Goal: Transaction & Acquisition: Purchase product/service

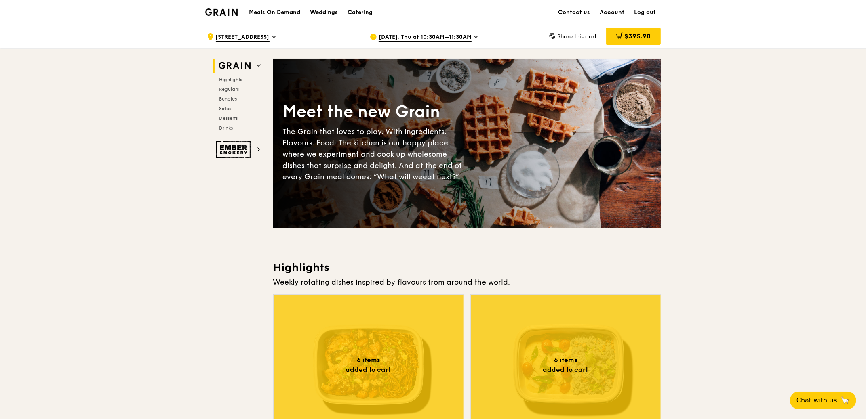
click at [454, 34] on span "[DATE], Thu at 10:30AM–11:30AM" at bounding box center [425, 37] width 93 height 9
click at [420, 38] on span "[DATE], Thu at 10:30AM–11:30AM" at bounding box center [425, 37] width 93 height 9
click at [433, 40] on span "[DATE], Thu at 10:30AM–11:30AM" at bounding box center [425, 37] width 93 height 9
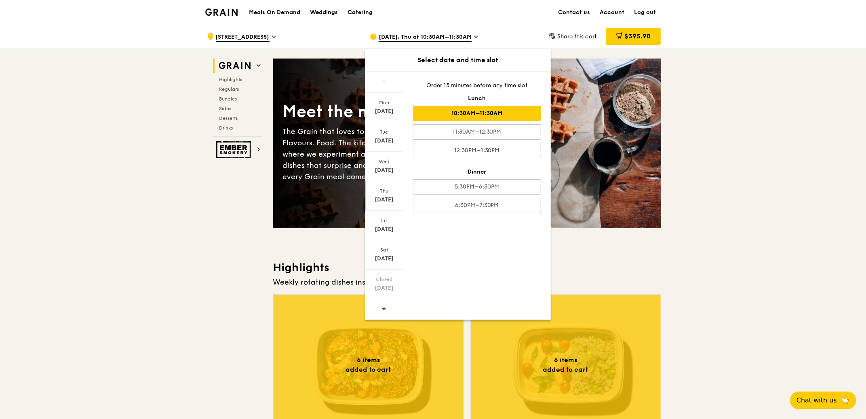
click at [386, 197] on div "[DATE]" at bounding box center [384, 200] width 36 height 8
click at [480, 113] on div "10:30AM–11:30AM" at bounding box center [477, 113] width 128 height 15
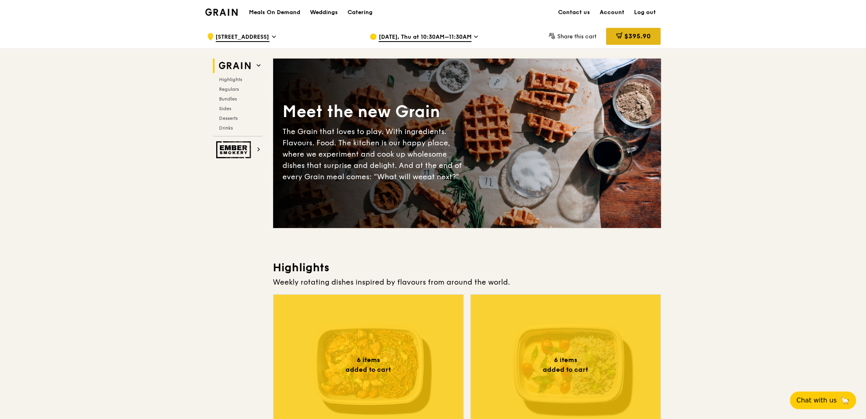
click at [633, 34] on span "$395.90" at bounding box center [637, 36] width 26 height 8
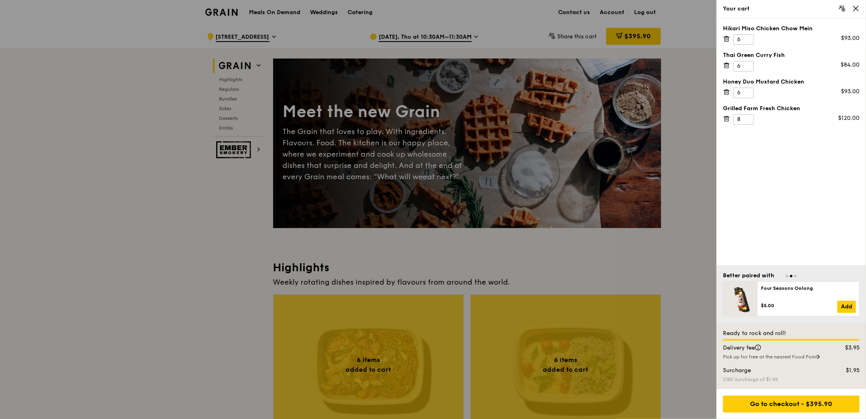
click at [779, 404] on div "Go to checkout - $395.90" at bounding box center [791, 404] width 137 height 17
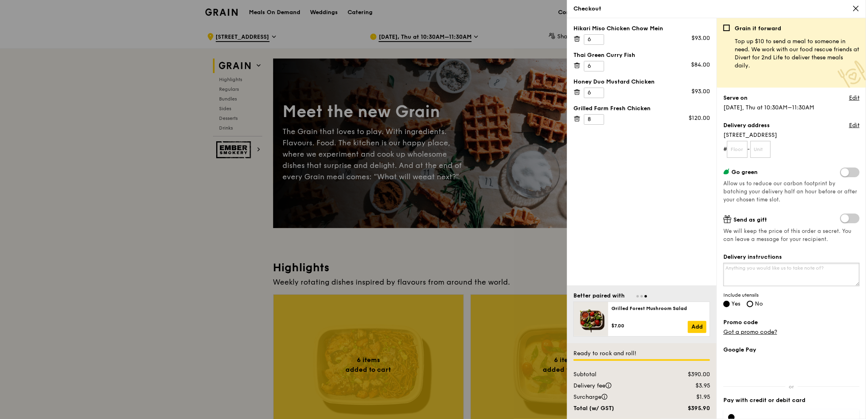
click at [760, 271] on textarea "Delivery instructions" at bounding box center [791, 274] width 136 height 23
type textarea "Please"
click at [736, 149] on input "text" at bounding box center [737, 149] width 21 height 17
type input "13"
click at [763, 149] on input "text" at bounding box center [760, 149] width 21 height 17
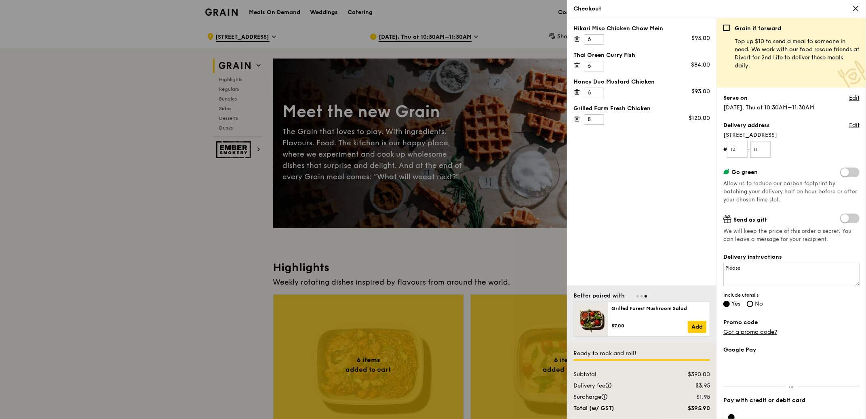
type input "11"
click at [748, 270] on textarea "Please" at bounding box center [791, 274] width 136 height 23
click at [782, 270] on textarea "Please obtain a pass at reception lobby to get access to the lift." at bounding box center [791, 274] width 136 height 23
click at [782, 275] on textarea "Please obtain a pass at the reception lobby to get access to the lift." at bounding box center [791, 274] width 136 height 23
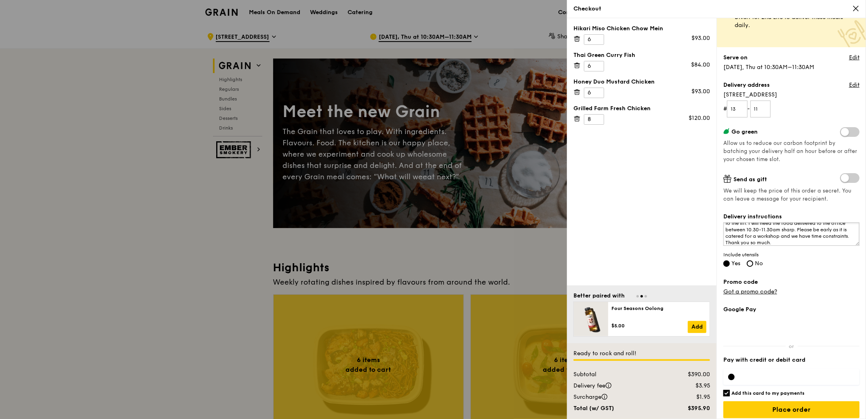
scroll to position [45, 0]
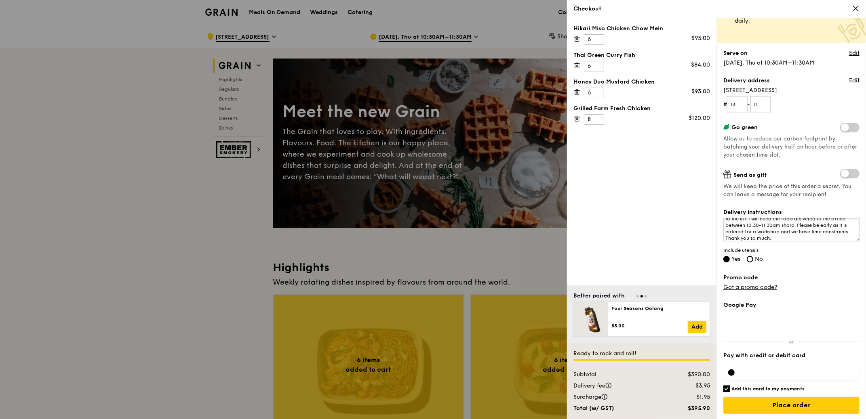
type textarea "Please obtain a pass at the reception lobby to get access to the lift. I will n…"
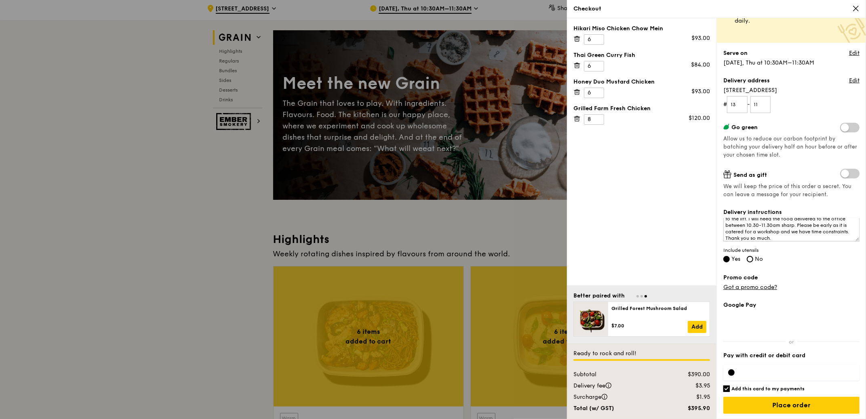
scroll to position [40, 0]
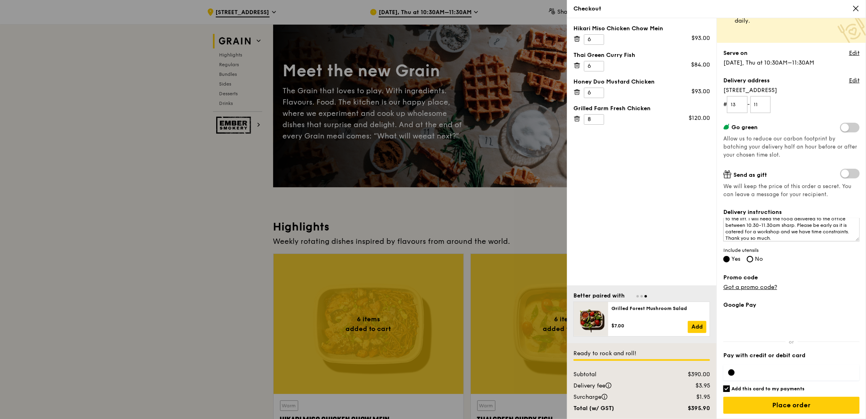
click at [729, 388] on input "Add this card to my payments" at bounding box center [726, 389] width 6 height 6
checkbox input "false"
click at [812, 409] on input "Place order" at bounding box center [791, 405] width 136 height 17
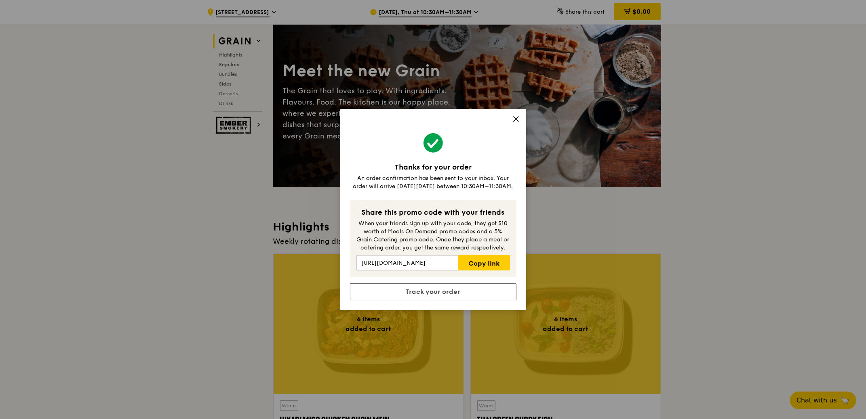
click at [516, 118] on icon at bounding box center [515, 119] width 7 height 7
